Goal: Task Accomplishment & Management: Use online tool/utility

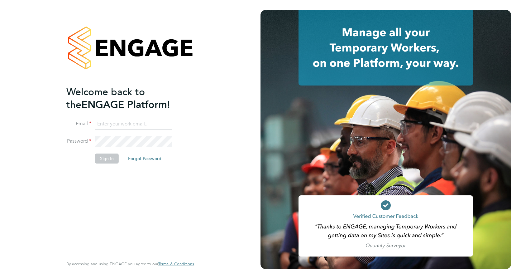
type input "robert.may@vistry.co.uk"
click at [98, 157] on button "Sign In" at bounding box center [107, 158] width 24 height 10
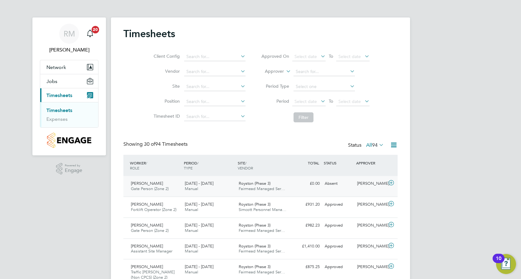
click at [245, 183] on span "Royston (Phase 3)" at bounding box center [255, 183] width 32 height 5
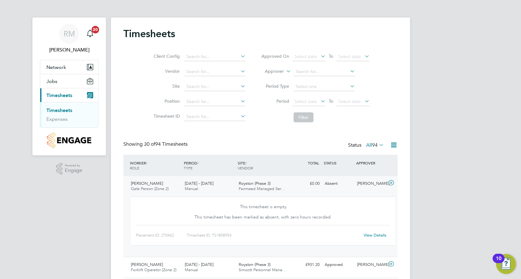
click at [229, 185] on div "[DATE] - [DATE] Manual" at bounding box center [209, 186] width 54 height 16
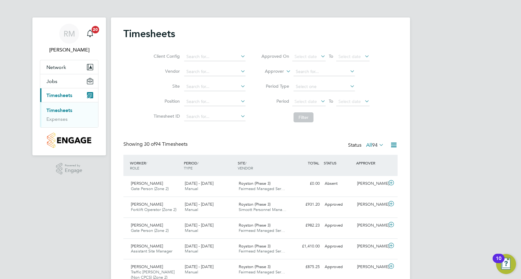
drag, startPoint x: 301, startPoint y: 184, endPoint x: 431, endPoint y: 215, distance: 134.0
drag, startPoint x: 517, startPoint y: 251, endPoint x: 379, endPoint y: 295, distance: 143.9
